Goal: Book appointment/travel/reservation

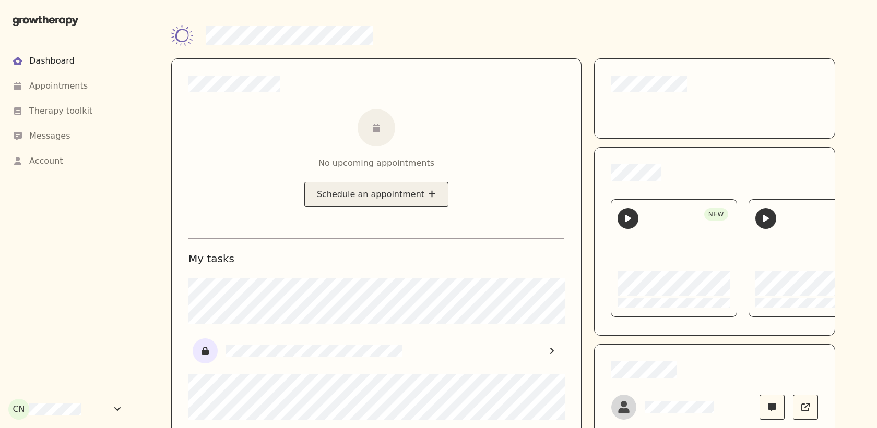
click at [337, 198] on button "Schedule an appointment" at bounding box center [376, 194] width 144 height 25
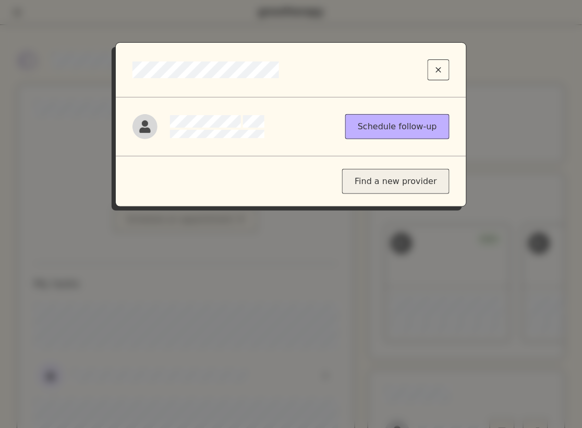
click at [406, 180] on div "Find a new provider" at bounding box center [395, 181] width 107 height 25
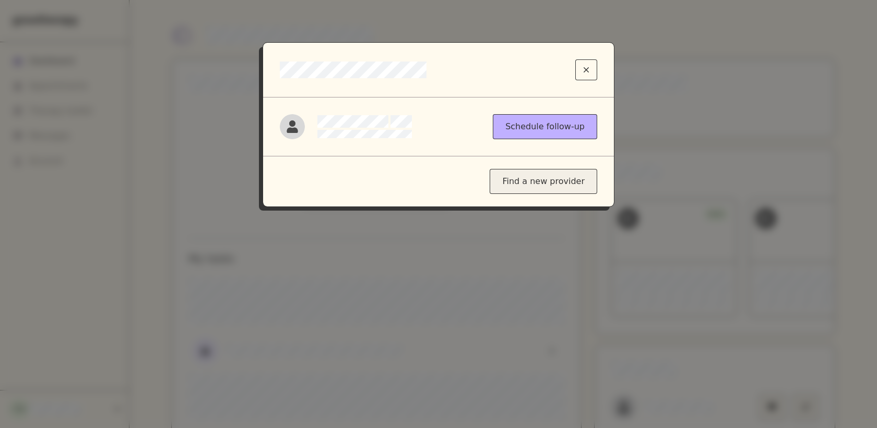
click at [511, 175] on div "Find a new provider" at bounding box center [542, 181] width 107 height 25
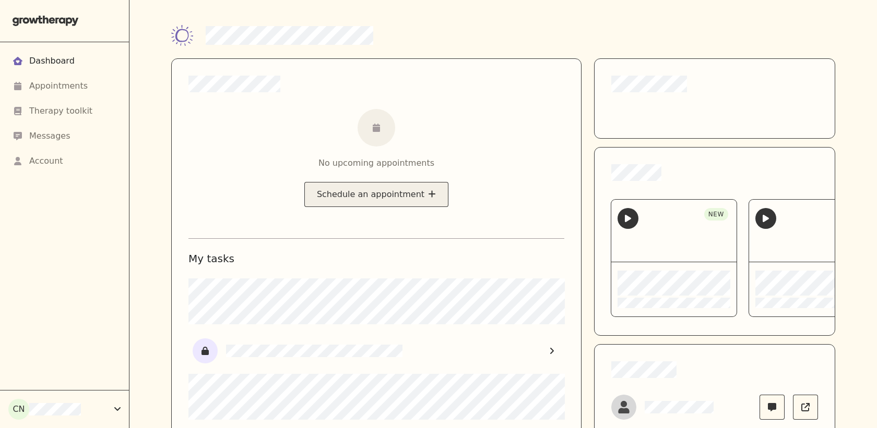
click at [378, 192] on button "Schedule an appointment" at bounding box center [376, 194] width 144 height 25
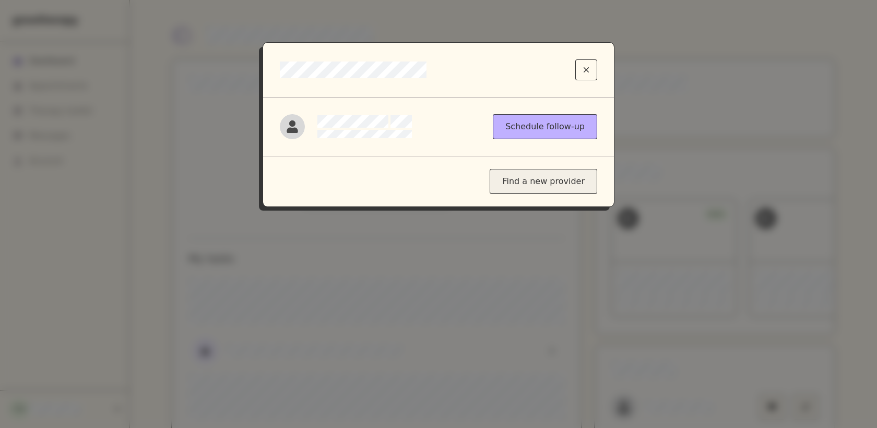
click at [548, 183] on div "Find a new provider" at bounding box center [542, 181] width 107 height 25
click at [589, 63] on button "Close modal" at bounding box center [586, 69] width 22 height 21
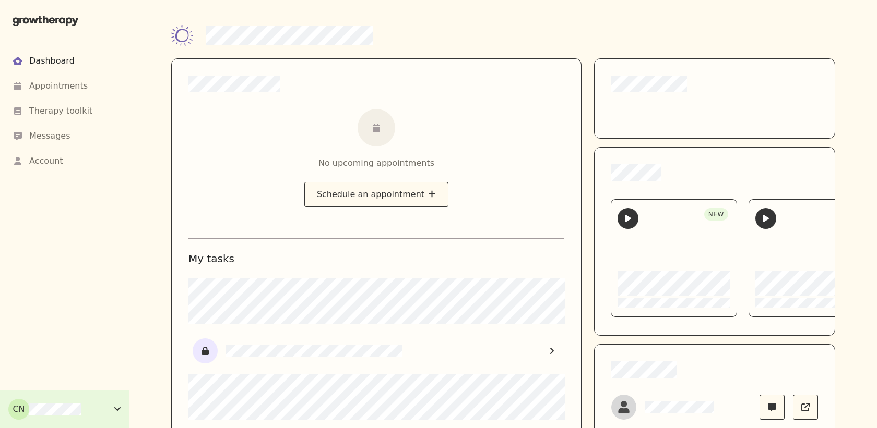
click at [66, 420] on button "CN" at bounding box center [64, 410] width 129 height 38
